Goal: Communication & Community: Answer question/provide support

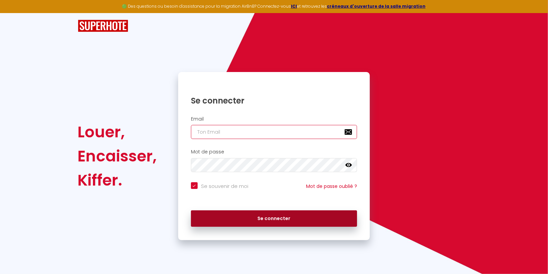
type input "[DOMAIN_NAME][EMAIL_ADDRESS][DOMAIN_NAME]"
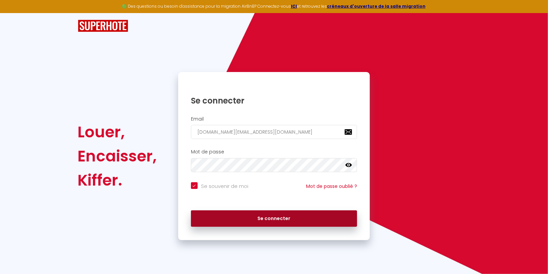
click at [219, 219] on button "Se connecter" at bounding box center [274, 219] width 166 height 17
checkbox input "true"
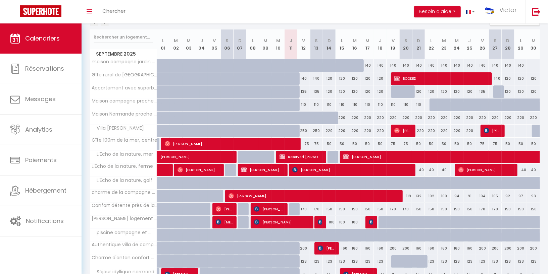
scroll to position [88, 0]
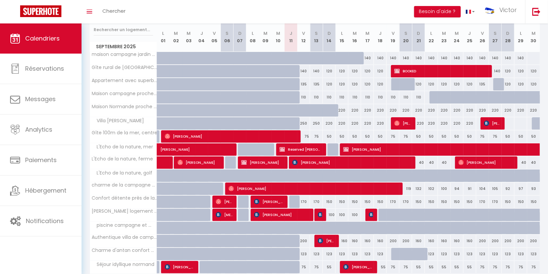
click at [323, 211] on div "100" at bounding box center [329, 215] width 13 height 12
type input "100"
type input "Dim 14 Septembre 2025"
type input "Lun 15 Septembre 2025"
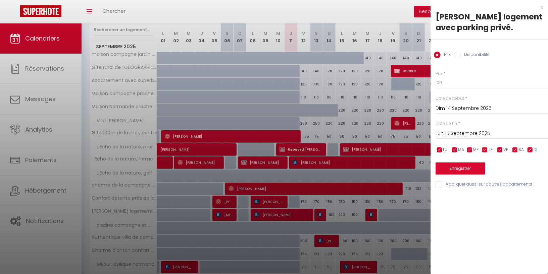
click at [334, 208] on div at bounding box center [274, 137] width 548 height 274
select select
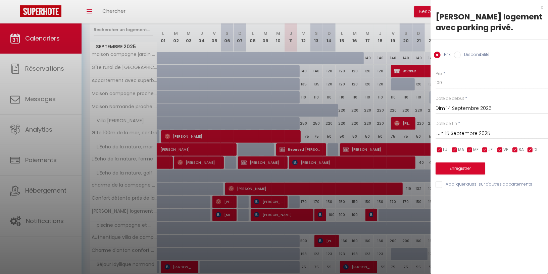
select select
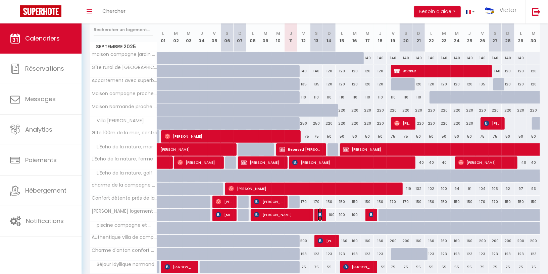
click at [320, 213] on img at bounding box center [320, 214] width 5 height 5
select select "OK"
select select "KO"
select select "0"
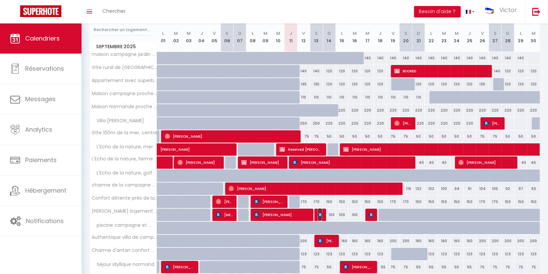
select select "1"
select select
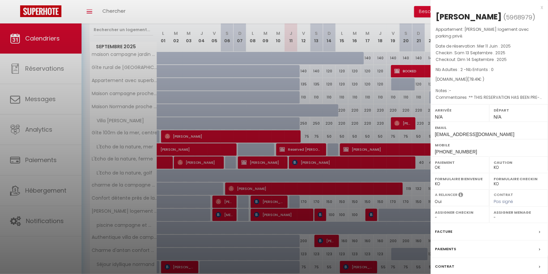
click at [326, 188] on div at bounding box center [274, 137] width 548 height 274
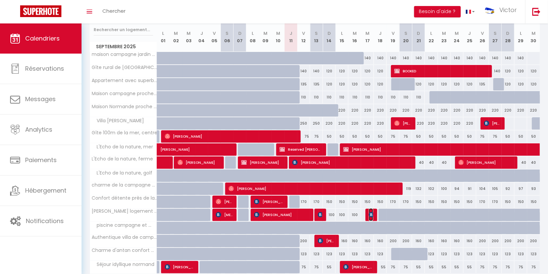
click at [372, 214] on img at bounding box center [371, 214] width 5 height 5
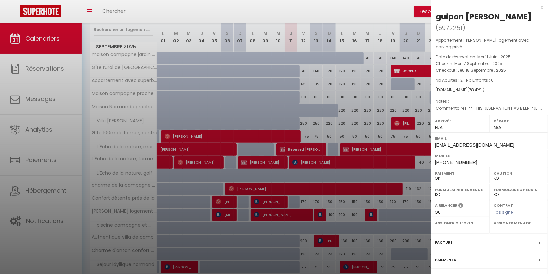
click at [342, 122] on div at bounding box center [274, 137] width 548 height 274
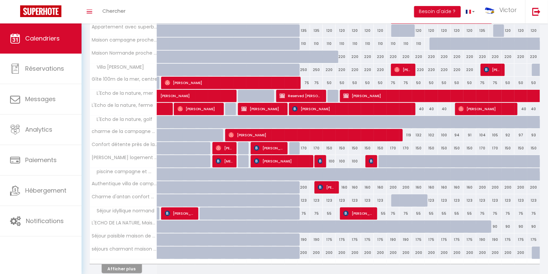
scroll to position [142, 0]
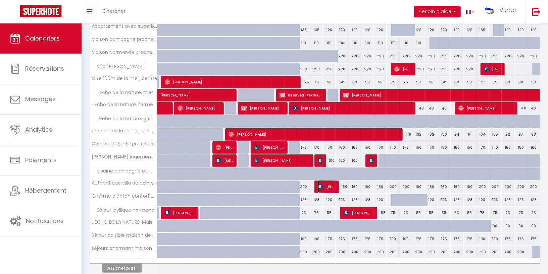
click at [323, 184] on img at bounding box center [320, 186] width 5 height 5
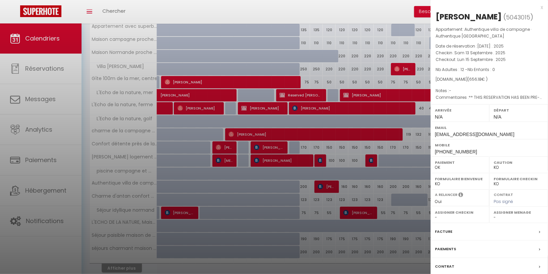
click at [448, 231] on label "Facture" at bounding box center [443, 231] width 17 height 7
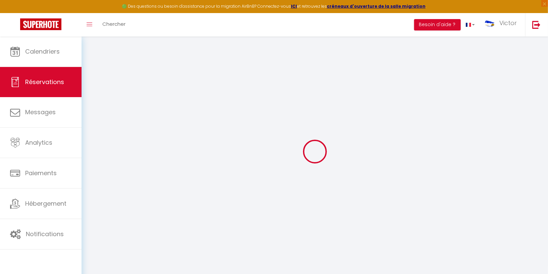
select select "cleaning"
select select "taxes"
select select
checkbox input "false"
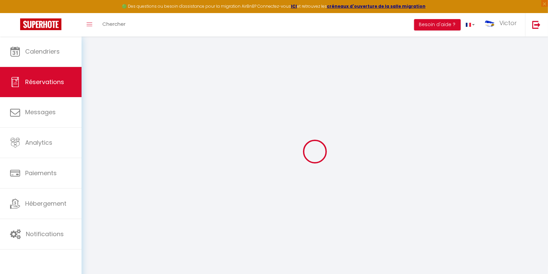
select select
checkbox input "false"
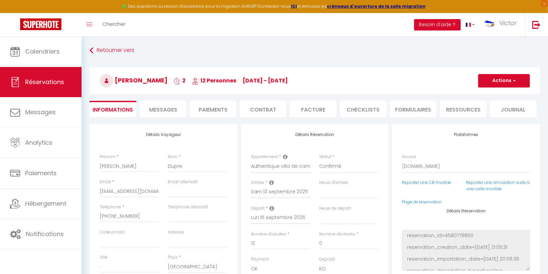
select select
checkbox input "false"
type textarea "** THIS RESERVATION HAS BEEN PRE-PAID ** BOOKING NOTE : Payment charge is EUR 9…"
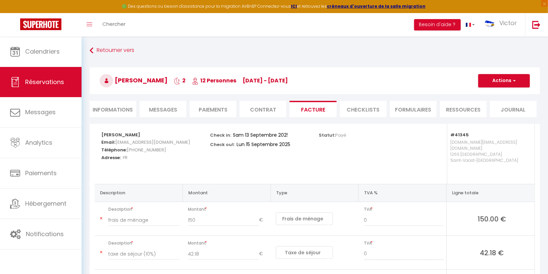
click at [155, 108] on span "Messages" at bounding box center [163, 110] width 28 height 8
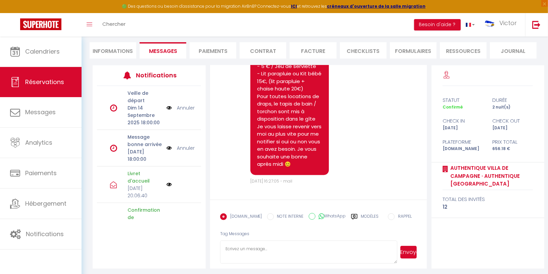
scroll to position [61, 0]
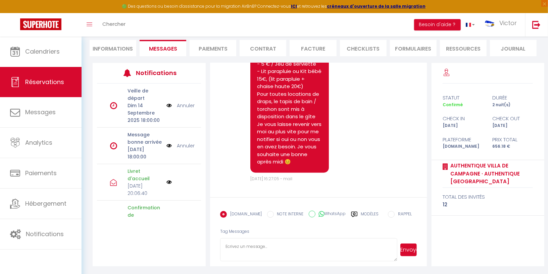
click at [319, 213] on icon at bounding box center [322, 214] width 6 height 7
click at [315, 213] on input "WhatsApp" at bounding box center [312, 214] width 7 height 7
radio input "true"
radio input "false"
click at [361, 213] on label "Modèles" at bounding box center [370, 217] width 18 height 12
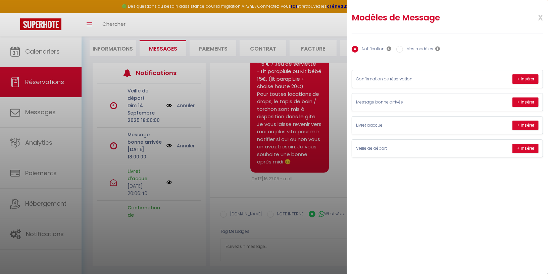
click at [414, 49] on label "Mes modèles" at bounding box center [418, 49] width 30 height 7
click at [403, 49] on input "Mes modèles" at bounding box center [399, 49] width 7 height 7
radio input "true"
radio input "false"
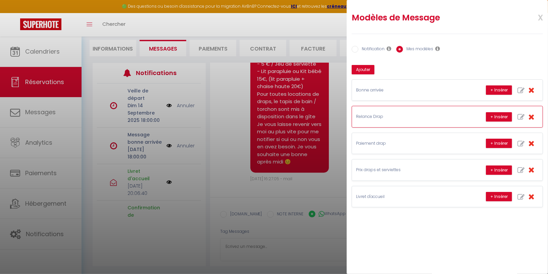
click at [373, 119] on div "Relance Drap + Insérer" at bounding box center [447, 116] width 191 height 21
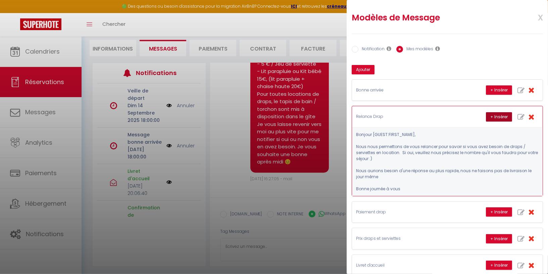
click at [499, 118] on button "+ Insérer" at bounding box center [499, 116] width 26 height 9
type textarea "Bonjour [PERSON_NAME], Nous nous permettons de vous relancer pour savoir si vou…"
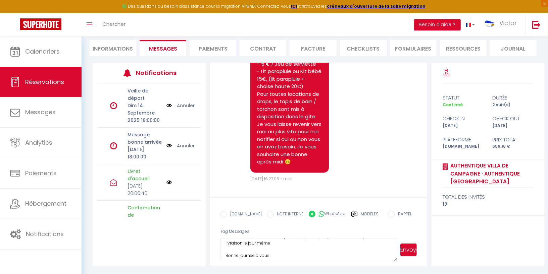
scroll to position [50, 0]
click at [405, 250] on button "Envoyer" at bounding box center [408, 250] width 17 height 13
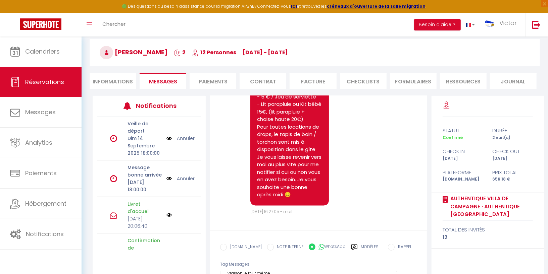
scroll to position [0, 0]
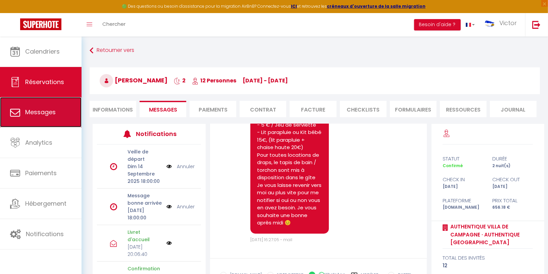
click at [56, 110] on link "Messages" at bounding box center [41, 112] width 82 height 30
select select "message"
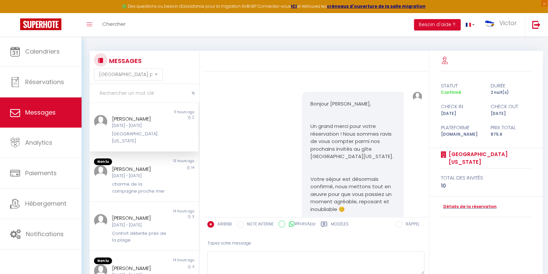
scroll to position [220, 0]
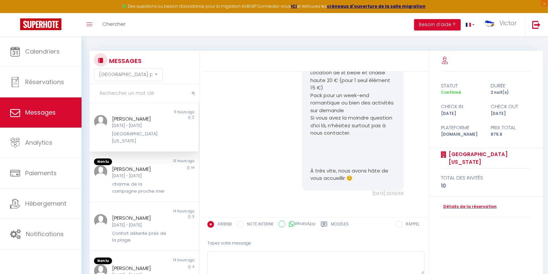
click at [115, 97] on input "text" at bounding box center [145, 93] width 110 height 19
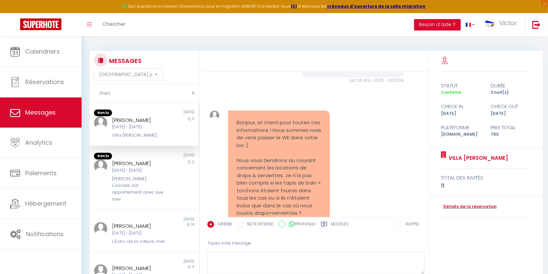
scroll to position [1015, 0]
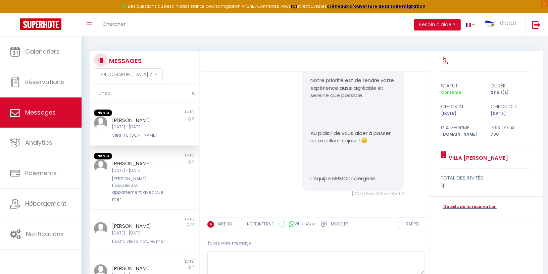
type input "theo"
click at [142, 122] on div "[PERSON_NAME]" at bounding box center [139, 120] width 55 height 8
click at [332, 226] on label "Modèles" at bounding box center [340, 225] width 18 height 8
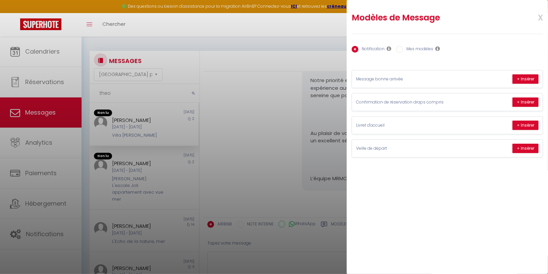
click at [415, 44] on div "Notification Mes modèles" at bounding box center [447, 50] width 191 height 14
click at [413, 48] on label "Mes modèles" at bounding box center [418, 49] width 30 height 7
click at [403, 48] on input "Mes modèles" at bounding box center [399, 49] width 7 height 7
radio input "true"
radio input "false"
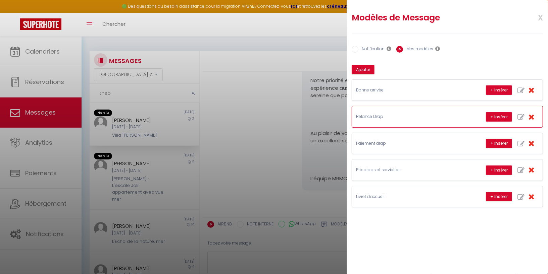
click at [394, 114] on p "Relance Drap" at bounding box center [406, 117] width 101 height 6
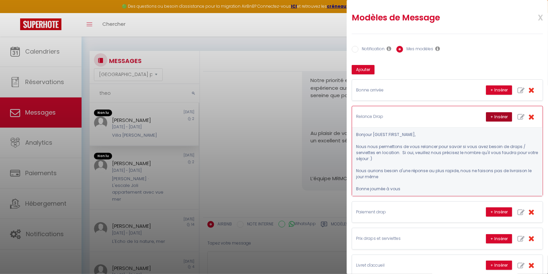
click at [501, 114] on button "+ Insérer" at bounding box center [499, 116] width 26 height 9
type textarea "Bonjour Théo, Nous nous permettons de vous relancer pour savoir si vous avez be…"
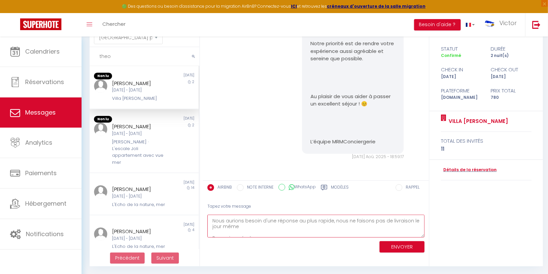
scroll to position [38, 0]
click at [394, 246] on button "ENVOYER" at bounding box center [401, 248] width 45 height 12
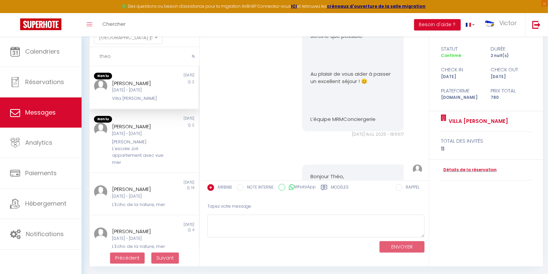
scroll to position [1179, 0]
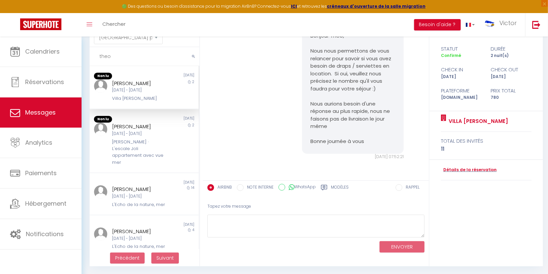
click at [136, 56] on input "theo" at bounding box center [145, 56] width 110 height 19
type input "t"
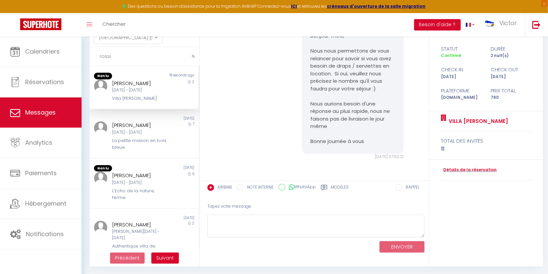
scroll to position [576, 0]
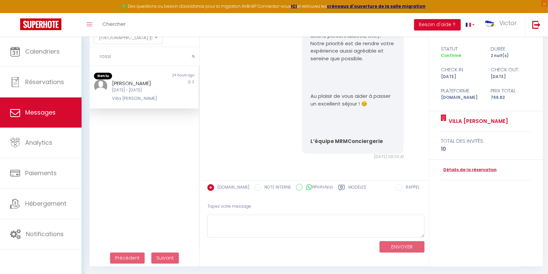
type input "rossi"
click at [144, 92] on div "[DATE] - [DATE]" at bounding box center [139, 90] width 55 height 6
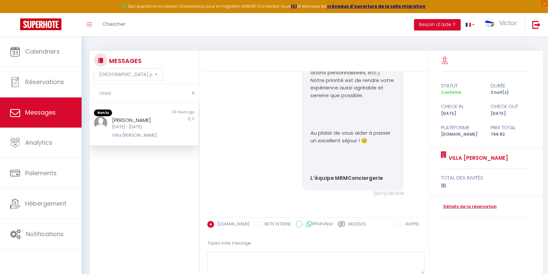
click at [338, 221] on icon at bounding box center [341, 224] width 7 height 7
radio input "true"
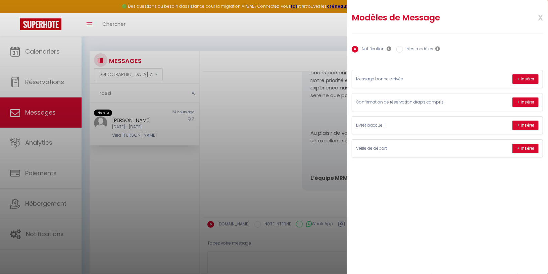
click at [413, 50] on label "Mes modèles" at bounding box center [418, 49] width 30 height 7
click at [403, 50] on input "Mes modèles" at bounding box center [399, 49] width 7 height 7
radio input "true"
radio input "false"
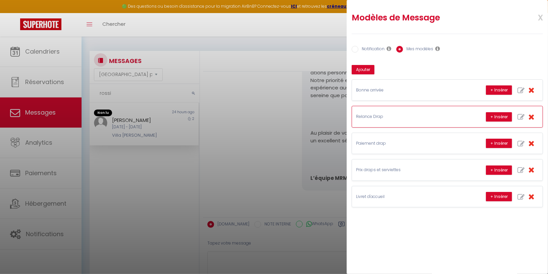
click at [402, 112] on div "Relance Drap + Insérer" at bounding box center [447, 116] width 191 height 21
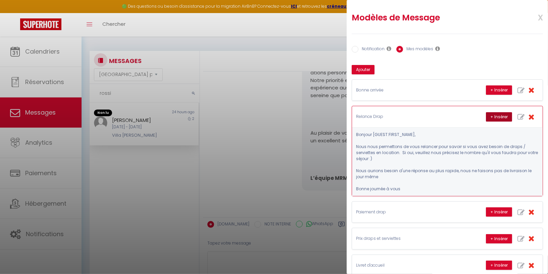
click at [502, 114] on button "+ Insérer" at bounding box center [499, 116] width 26 height 9
type textarea "Bonjour Lea, Nous nous permettons de vous relancer pour savoir si vous avez bes…"
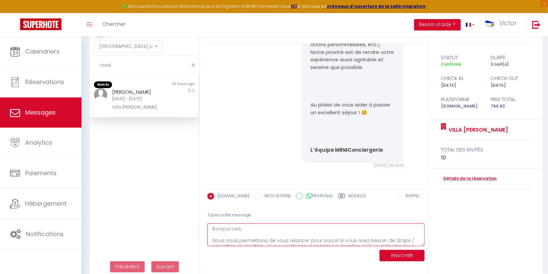
scroll to position [37, 0]
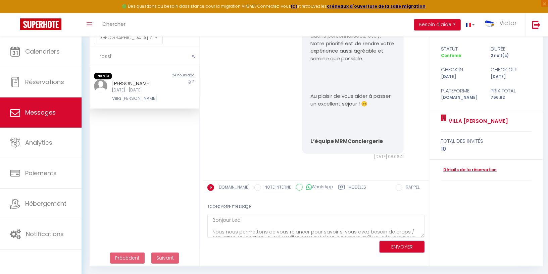
click at [406, 247] on button "ENVOYER" at bounding box center [401, 248] width 45 height 12
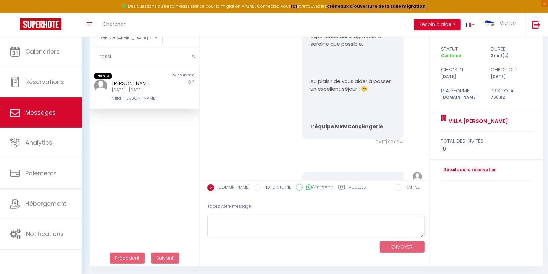
scroll to position [739, 0]
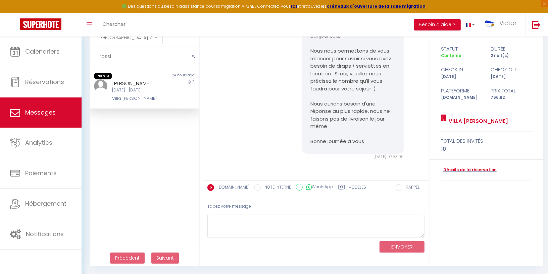
click at [134, 56] on input "rossi" at bounding box center [145, 56] width 110 height 19
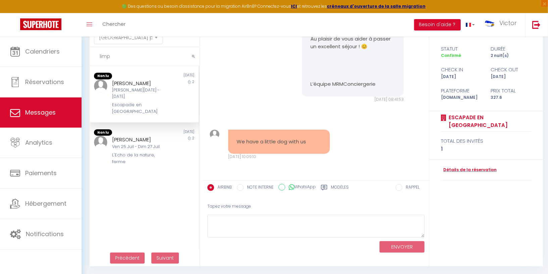
scroll to position [659, 0]
type input "limpe"
click at [137, 90] on div "[PERSON_NAME][DATE] - [DATE]" at bounding box center [139, 93] width 55 height 13
click at [328, 187] on div "Modèles" at bounding box center [335, 190] width 28 height 11
radio input "true"
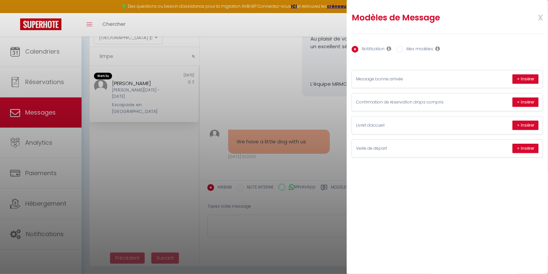
click at [418, 47] on label "Mes modèles" at bounding box center [418, 49] width 30 height 7
click at [403, 47] on input "Mes modèles" at bounding box center [399, 49] width 7 height 7
radio input "true"
radio input "false"
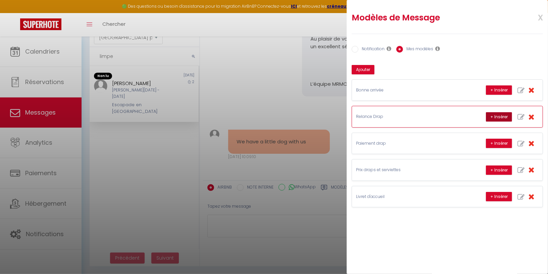
click at [505, 115] on button "+ Insérer" at bounding box center [499, 116] width 26 height 9
type textarea "Bonjour [PERSON_NAME], Nous nous permettons de vous relancer pour savoir si vou…"
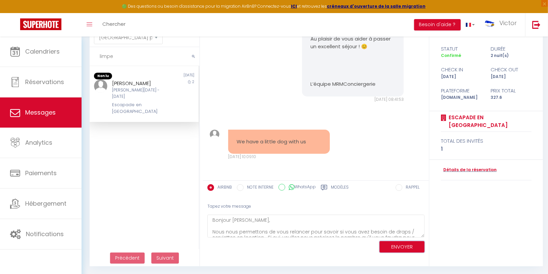
click at [397, 246] on button "ENVOYER" at bounding box center [401, 248] width 45 height 12
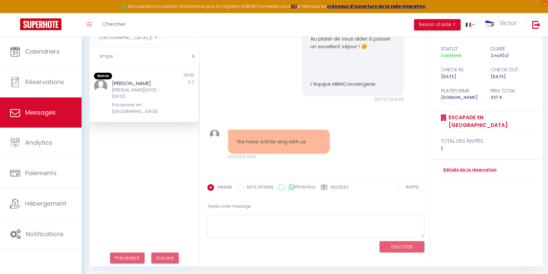
scroll to position [822, 0]
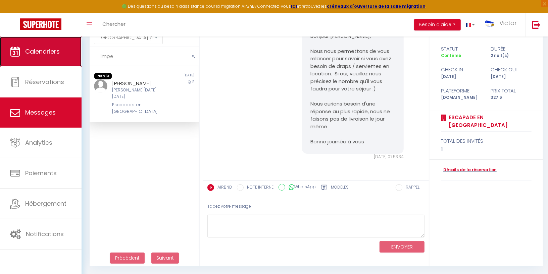
click at [43, 54] on span "Calendriers" at bounding box center [42, 51] width 35 height 8
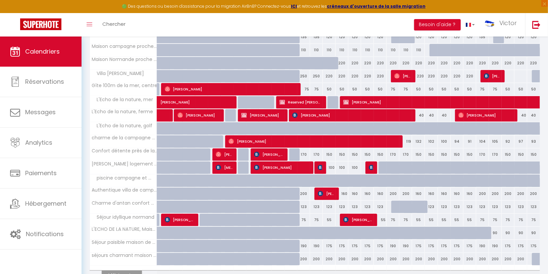
scroll to position [180, 0]
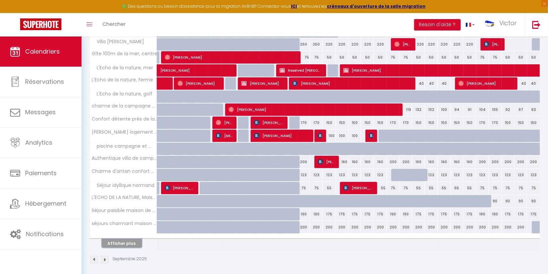
click at [128, 239] on button "Afficher plus" at bounding box center [122, 243] width 40 height 9
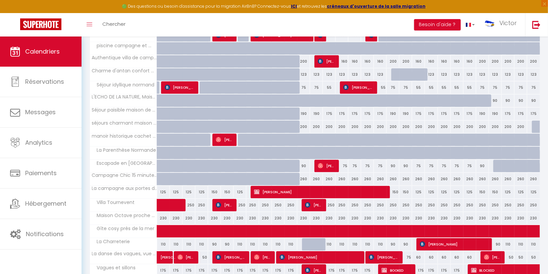
scroll to position [284, 0]
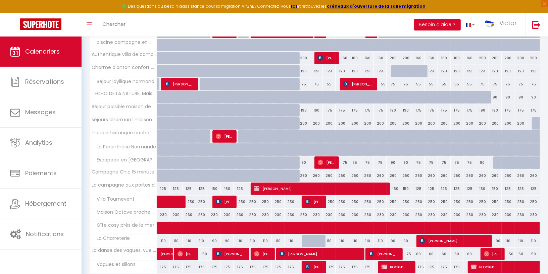
click at [332, 197] on div "250" at bounding box center [329, 202] width 13 height 12
type input "250"
type input "Dim 14 Septembre 2025"
type input "Lun 15 Septembre 2025"
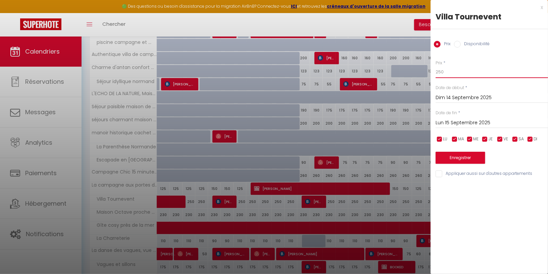
click at [454, 71] on input "250" at bounding box center [491, 72] width 112 height 12
type input "200"
click at [500, 137] on input "checkbox" at bounding box center [499, 139] width 7 height 7
checkbox input "false"
click at [515, 137] on input "checkbox" at bounding box center [515, 139] width 7 height 7
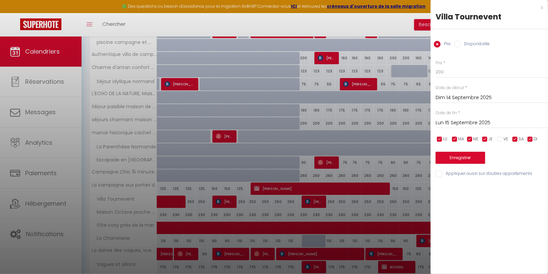
checkbox input "false"
click at [495, 125] on input "Lun 15 Septembre 2025" at bounding box center [491, 123] width 112 height 9
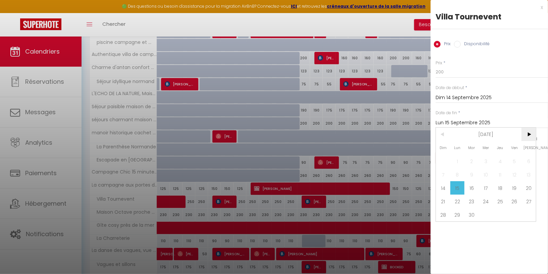
click at [528, 132] on span ">" at bounding box center [528, 134] width 14 height 13
click at [513, 185] on span "17" at bounding box center [514, 187] width 14 height 13
type input "Ven 17 Octobre 2025"
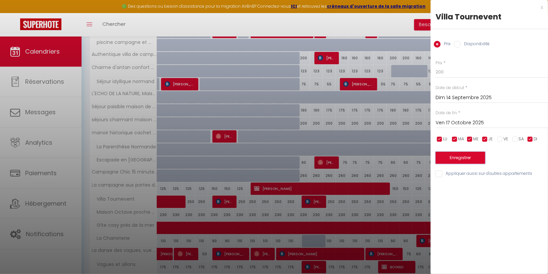
click at [466, 155] on button "Enregistrer" at bounding box center [460, 158] width 50 height 12
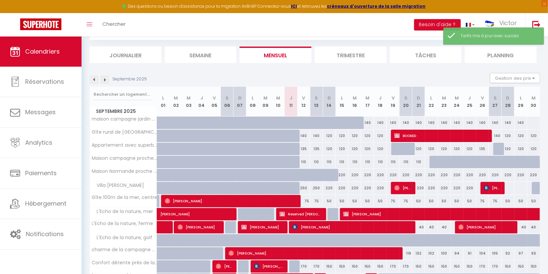
scroll to position [180, 0]
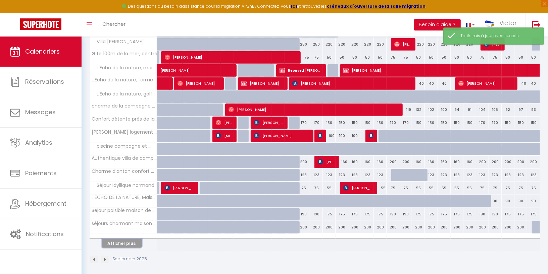
click at [129, 239] on button "Afficher plus" at bounding box center [122, 243] width 40 height 9
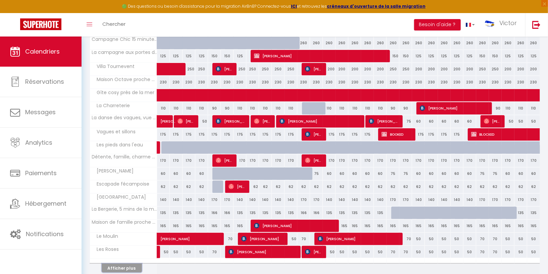
scroll to position [416, 0]
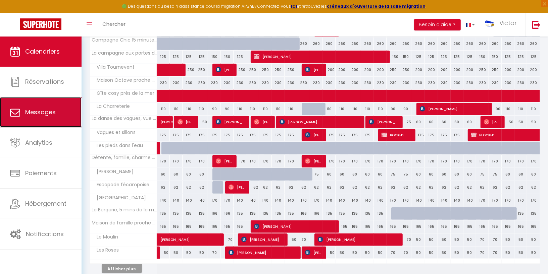
click at [36, 106] on link "Messages" at bounding box center [41, 112] width 82 height 30
select select "message"
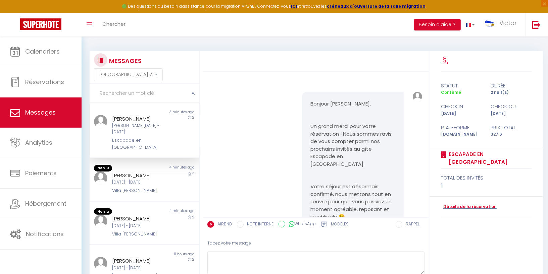
scroll to position [822, 0]
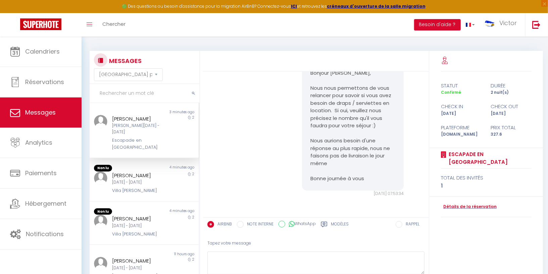
click at [132, 89] on input "text" at bounding box center [145, 93] width 110 height 19
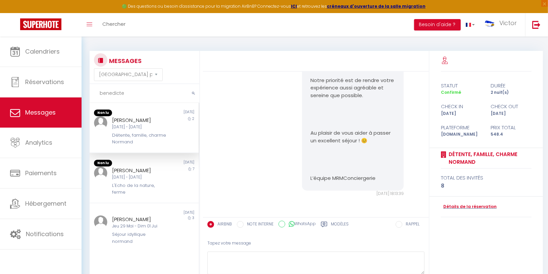
type input "benedicte"
click at [155, 131] on div "[PERSON_NAME] [DATE] - [DATE] Détente, famille, charme Normand" at bounding box center [140, 131] width 64 height 30
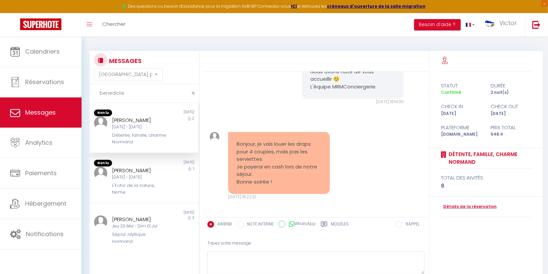
scroll to position [202, 0]
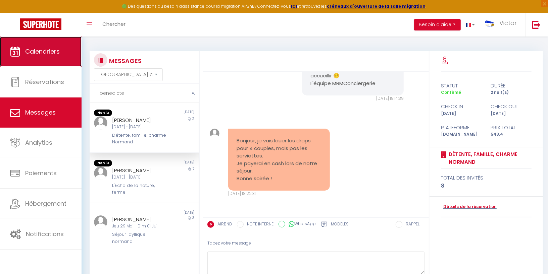
click at [60, 41] on link "Calendriers" at bounding box center [41, 52] width 82 height 30
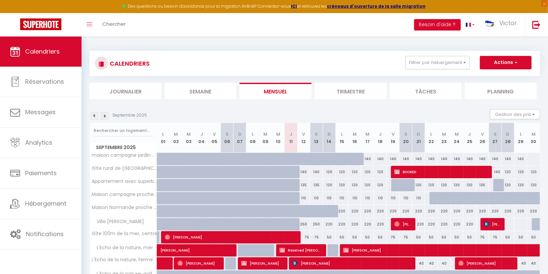
scroll to position [180, 0]
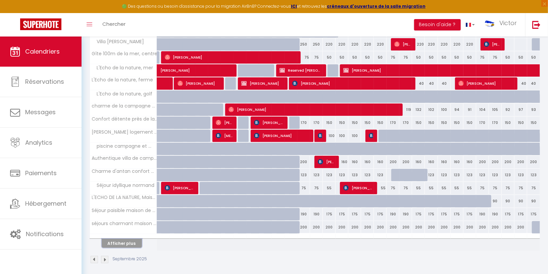
click at [117, 243] on button "Afficher plus" at bounding box center [122, 243] width 40 height 9
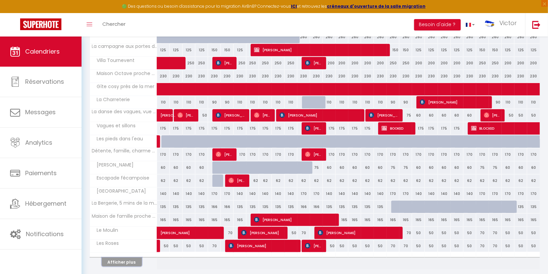
scroll to position [439, 0]
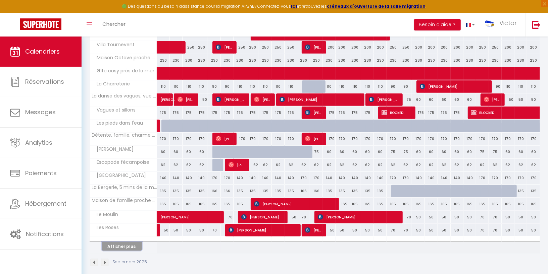
click at [118, 242] on button "Afficher plus" at bounding box center [122, 246] width 40 height 9
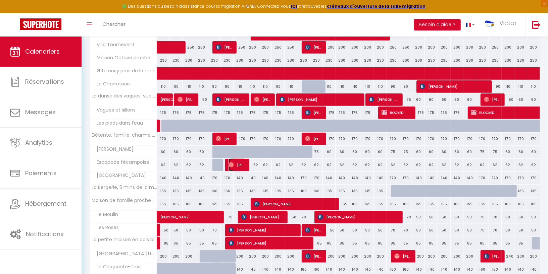
click at [233, 160] on span "[PERSON_NAME]" at bounding box center [236, 165] width 17 height 13
select select "OK"
select select "0"
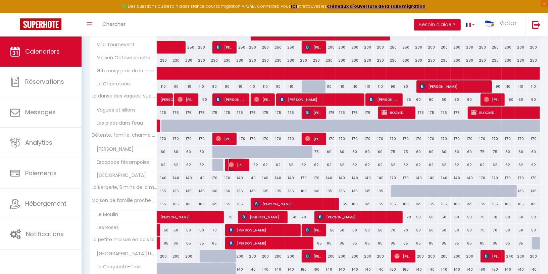
select select "1"
select select
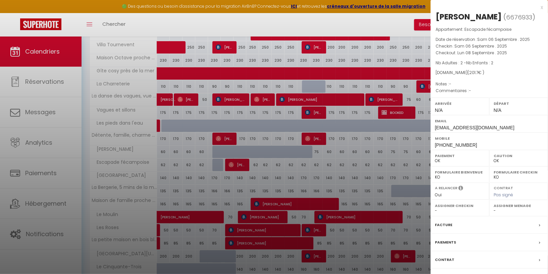
click at [292, 184] on div at bounding box center [274, 137] width 548 height 274
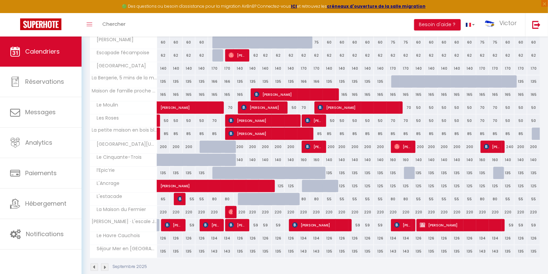
scroll to position [552, 0]
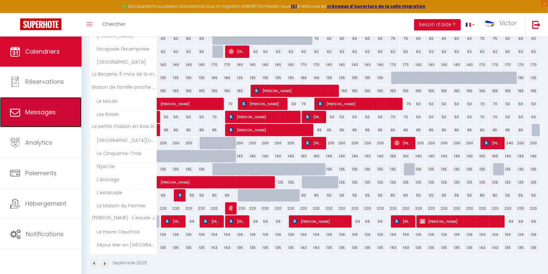
click at [47, 108] on span "Messages" at bounding box center [40, 112] width 31 height 8
select select "message"
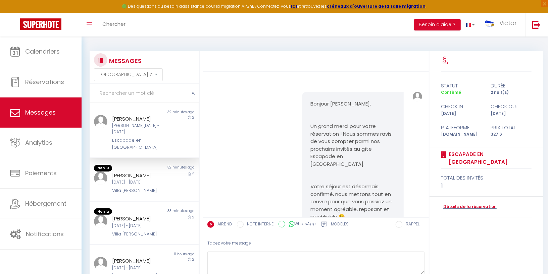
scroll to position [822, 0]
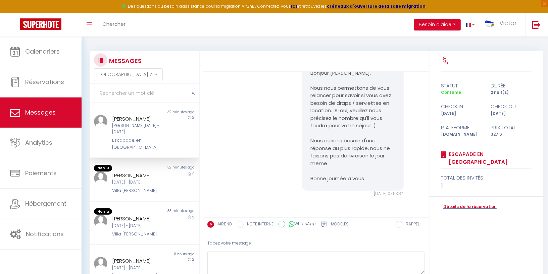
click at [116, 95] on input "text" at bounding box center [145, 93] width 110 height 19
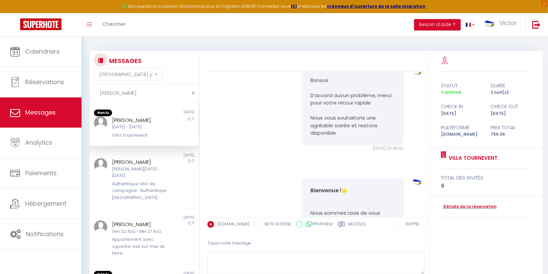
scroll to position [736, 0]
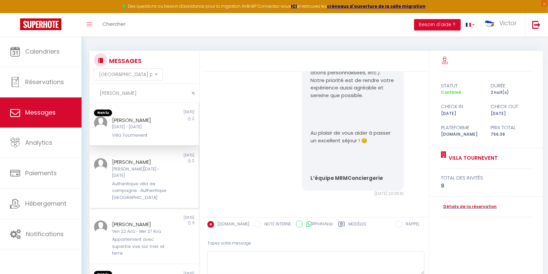
type input "[PERSON_NAME]"
click at [138, 168] on div "[PERSON_NAME][DATE] - [DATE]" at bounding box center [139, 172] width 55 height 13
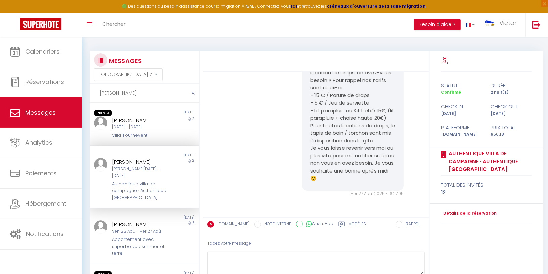
scroll to position [667, 0]
click at [296, 225] on input "WhatsApp" at bounding box center [299, 224] width 7 height 7
radio input "true"
radio input "false"
click at [352, 227] on label "Modèles" at bounding box center [357, 225] width 18 height 8
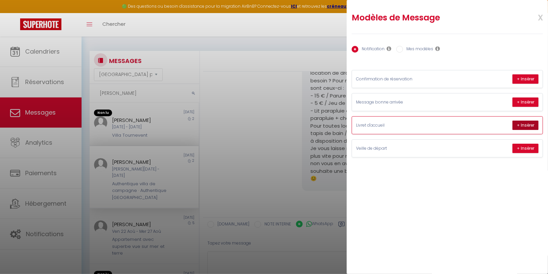
click at [524, 124] on button "+ Insérer" at bounding box center [525, 125] width 26 height 9
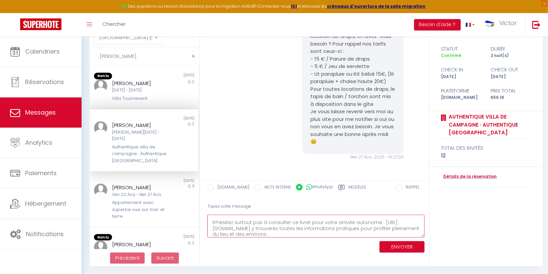
scroll to position [50, 0]
click at [382, 223] on textarea "Bienvenue ! 🌟 Nous sommes ravis de vous accueillir et espérons que votre séjour…" at bounding box center [315, 226] width 217 height 23
type textarea "Bienvenue ! 🌟 Nous sommes ravis de vous accueillir et espérons que votre séjour…"
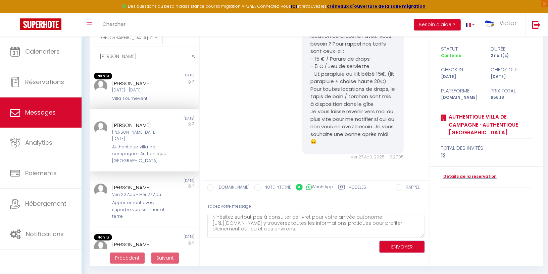
click at [403, 248] on button "ENVOYER" at bounding box center [401, 248] width 45 height 12
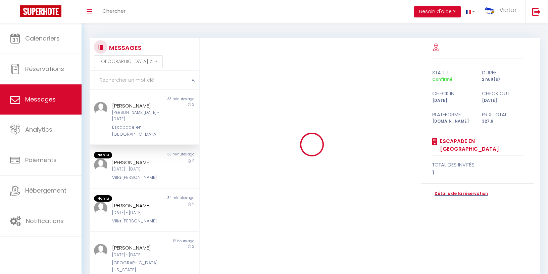
select select "message"
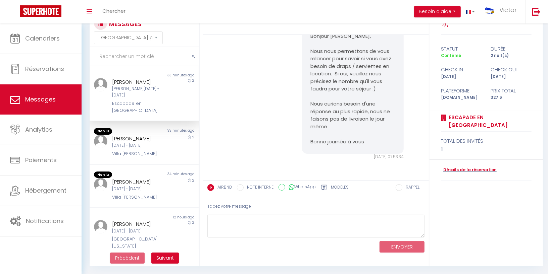
click at [166, 54] on input "text" at bounding box center [145, 56] width 110 height 19
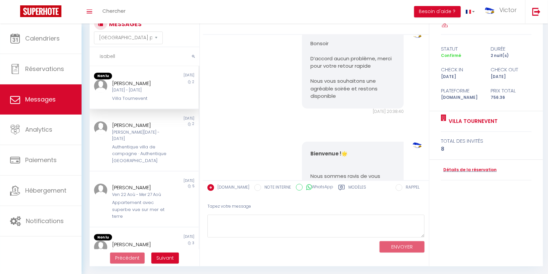
scroll to position [736, 0]
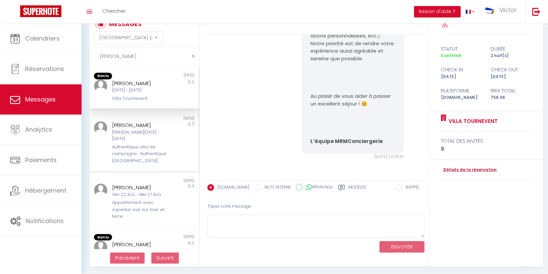
type input "[PERSON_NAME]"
click at [160, 133] on div "[PERSON_NAME][DATE] - [DATE]" at bounding box center [139, 135] width 55 height 13
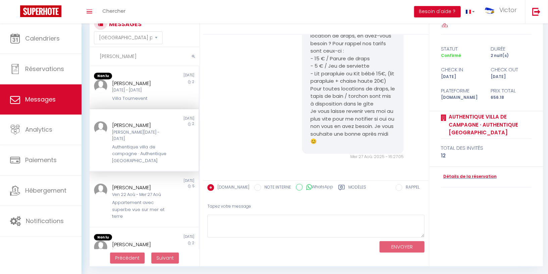
scroll to position [667, 0]
click at [340, 187] on div "Modèles" at bounding box center [352, 190] width 28 height 11
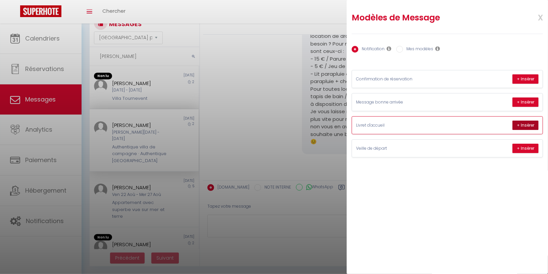
click at [522, 123] on button "+ Insérer" at bounding box center [525, 125] width 26 height 9
type textarea "Bienvenue ! 🌟 Nous sommes ravis de vous accueillir et espérons que votre séjour…"
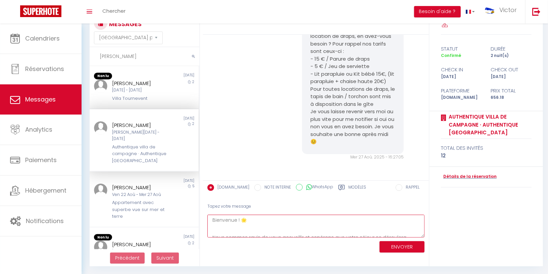
click at [276, 223] on textarea "Bienvenue ! 🌟 Nous sommes ravis de vous accueillir et espérons que votre séjour…" at bounding box center [315, 226] width 217 height 23
